Goal: Task Accomplishment & Management: Use online tool/utility

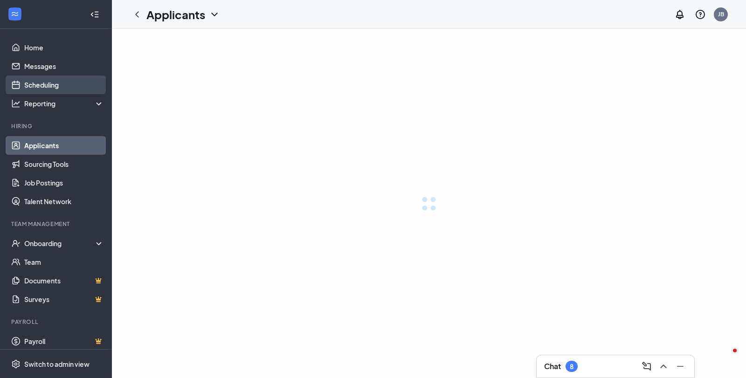
click at [40, 84] on link "Scheduling" at bounding box center [64, 85] width 80 height 19
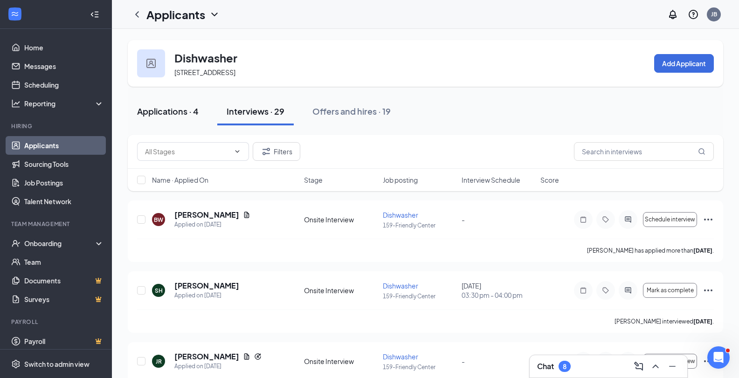
click at [170, 105] on button "Applications · 4" at bounding box center [168, 111] width 80 height 28
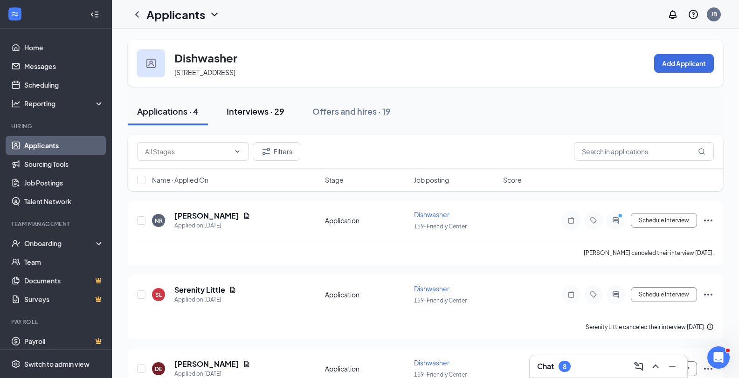
click at [259, 119] on button "Interviews · 29" at bounding box center [255, 111] width 76 height 28
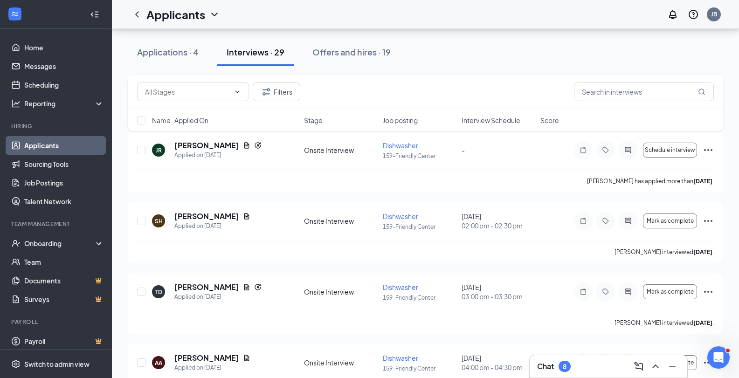
scroll to position [67, 0]
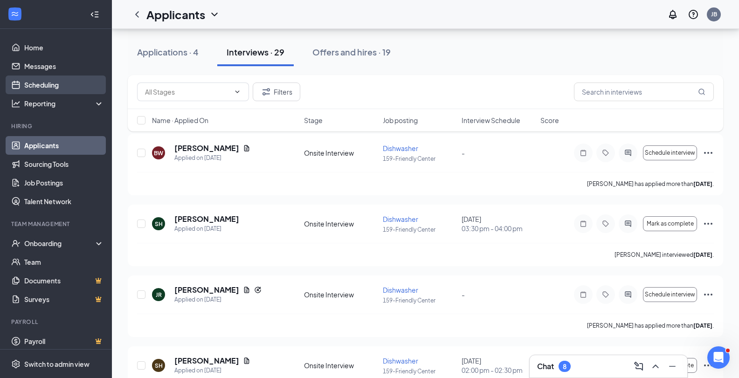
click at [39, 85] on link "Scheduling" at bounding box center [64, 85] width 80 height 19
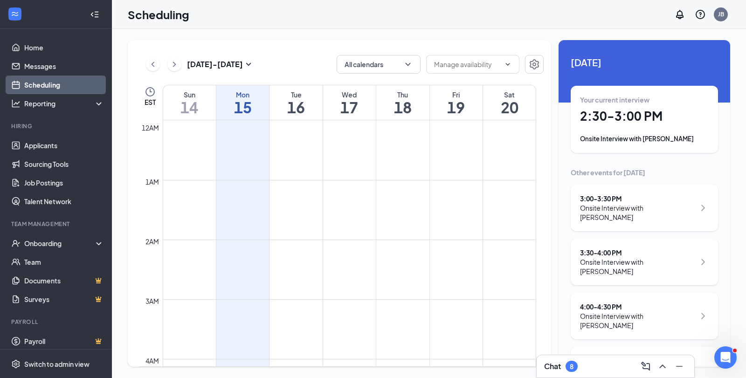
scroll to position [458, 0]
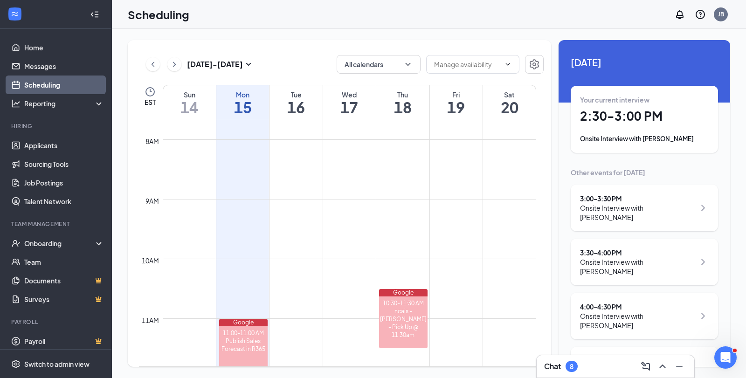
click at [653, 138] on div "Onsite Interview with [PERSON_NAME]" at bounding box center [644, 138] width 129 height 9
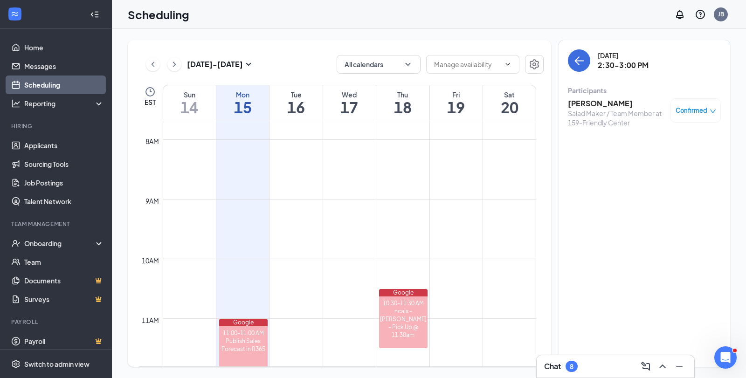
click at [584, 109] on div "Salad Maker / Team Member at 159-Friendly Center" at bounding box center [617, 118] width 98 height 19
click at [584, 104] on h3 "[PERSON_NAME]" at bounding box center [617, 103] width 98 height 10
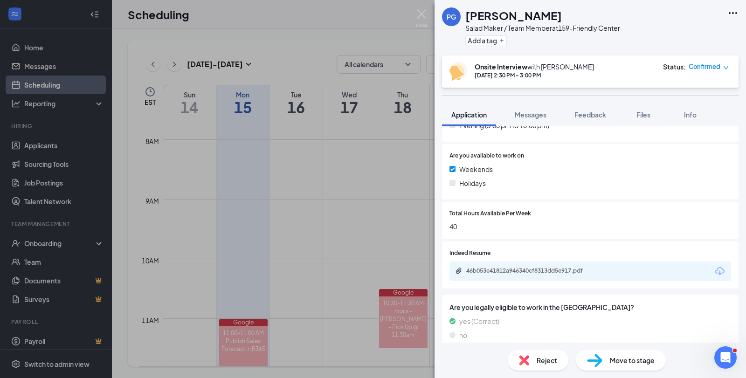
scroll to position [326, 0]
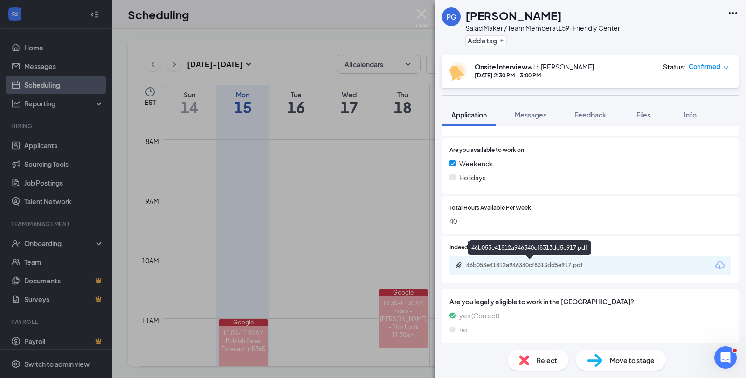
click at [515, 262] on div "46b053e41812a946340cf8313dd5e917.pdf" at bounding box center [531, 265] width 131 height 7
